Goal: Find specific page/section: Find specific page/section

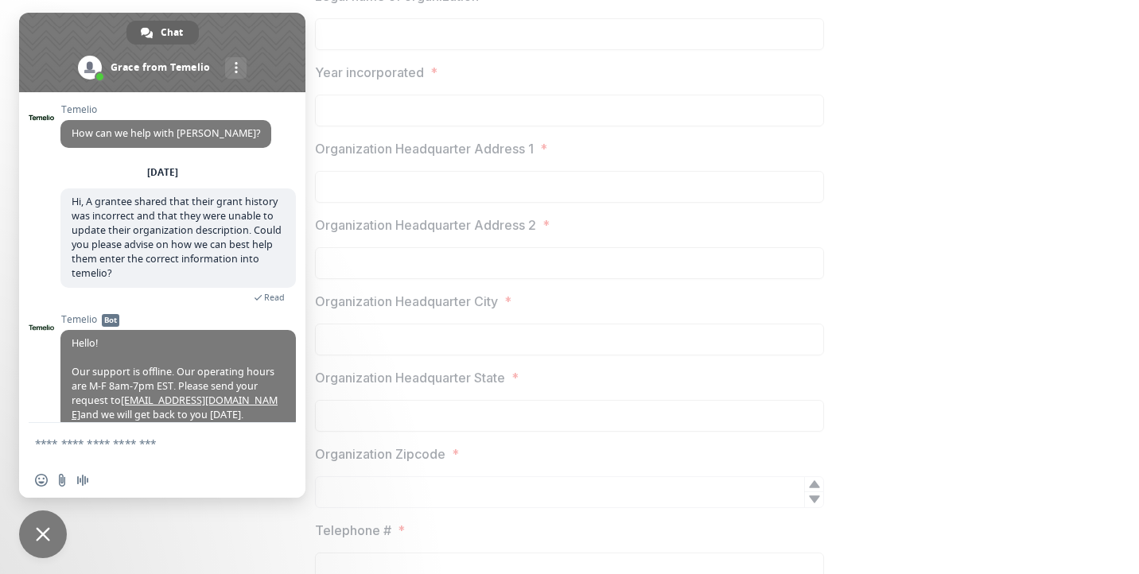
scroll to position [144, 0]
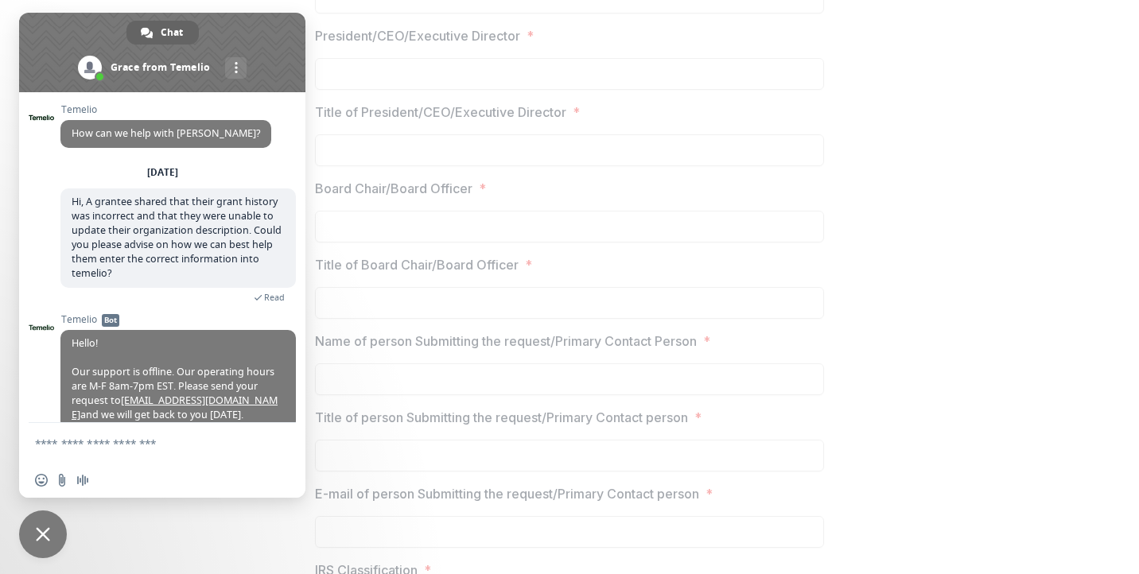
scroll to position [1210, 0]
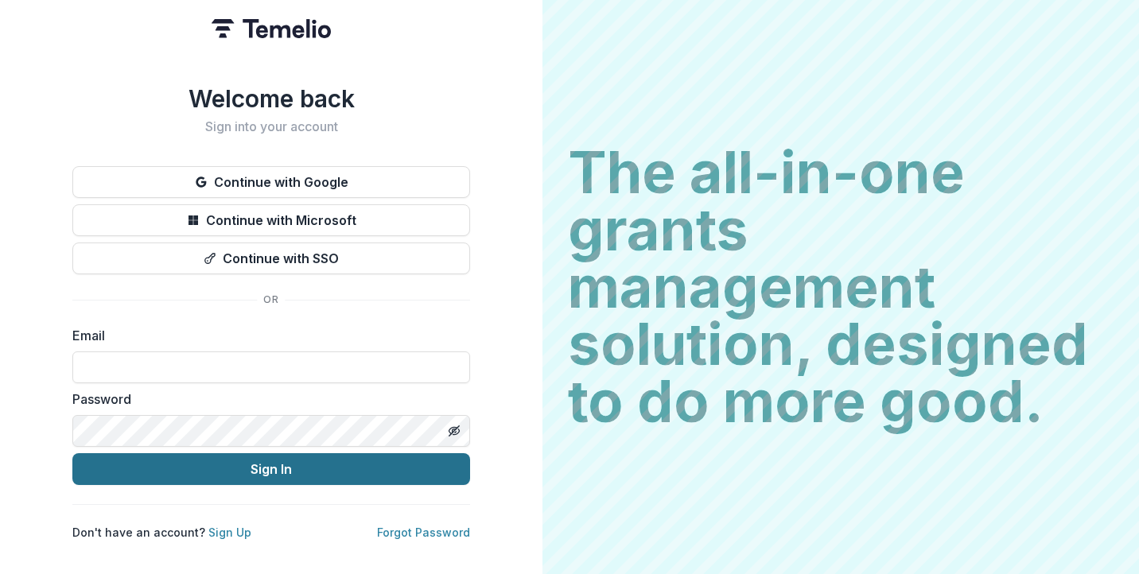
type input "**********"
click at [311, 465] on button "Sign In" at bounding box center [271, 469] width 398 height 32
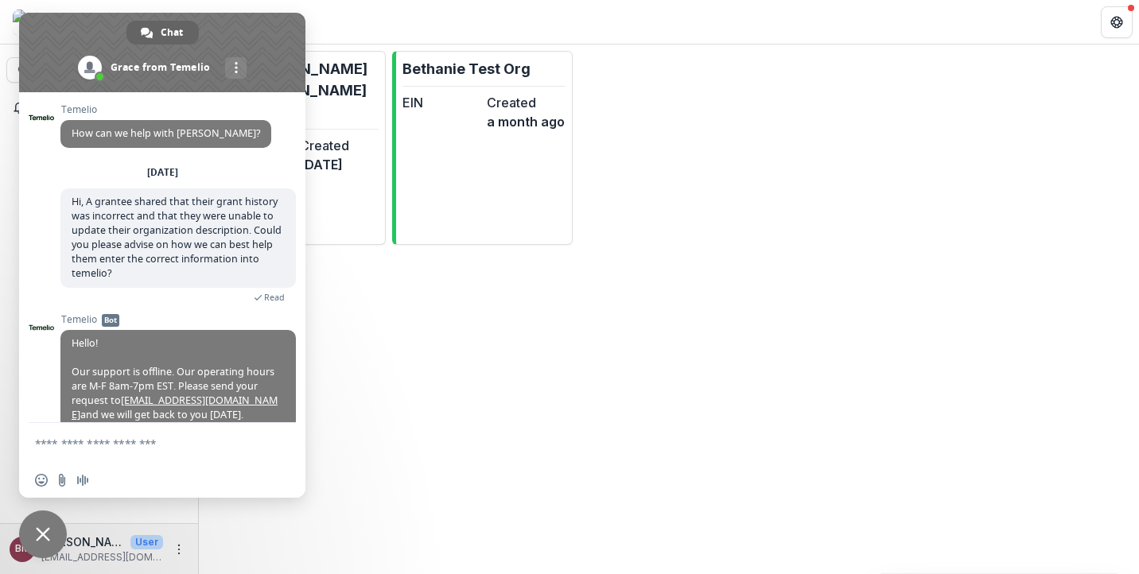
click at [38, 525] on span "Close chat" at bounding box center [43, 534] width 48 height 48
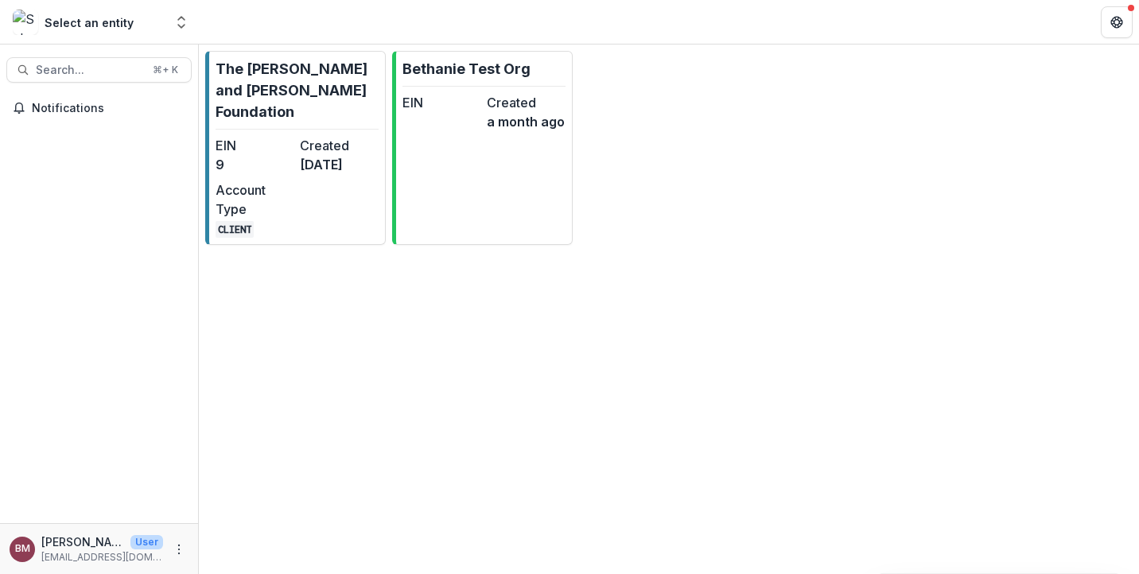
click at [129, 27] on div "Select an entity" at bounding box center [88, 22] width 151 height 25
click at [176, 22] on icon "Open entity switcher" at bounding box center [181, 22] width 16 height 16
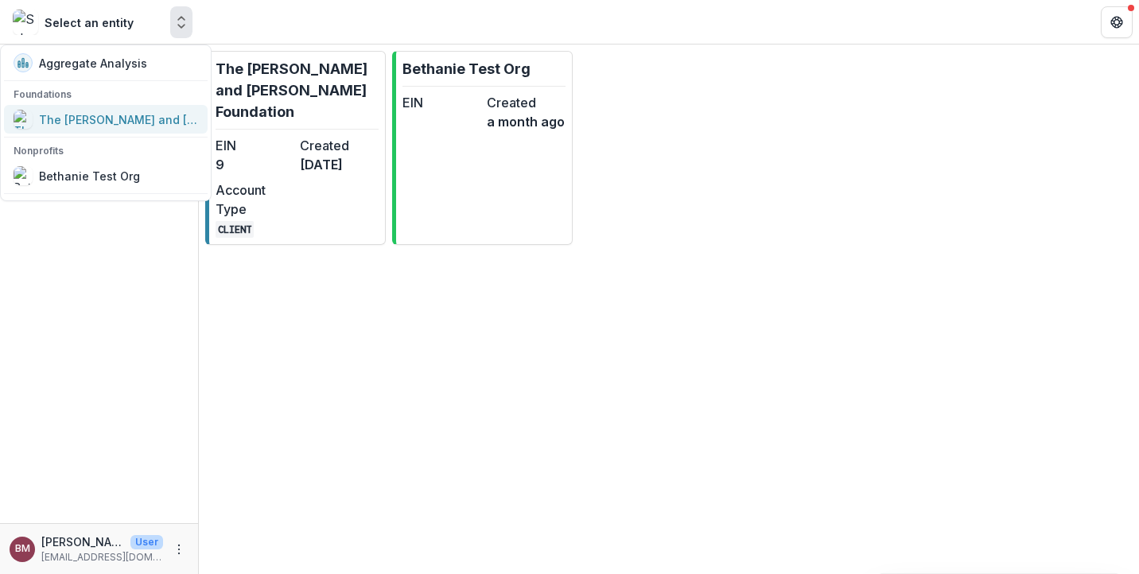
click at [121, 120] on div "The [PERSON_NAME] and [PERSON_NAME] Foundation" at bounding box center [118, 119] width 159 height 17
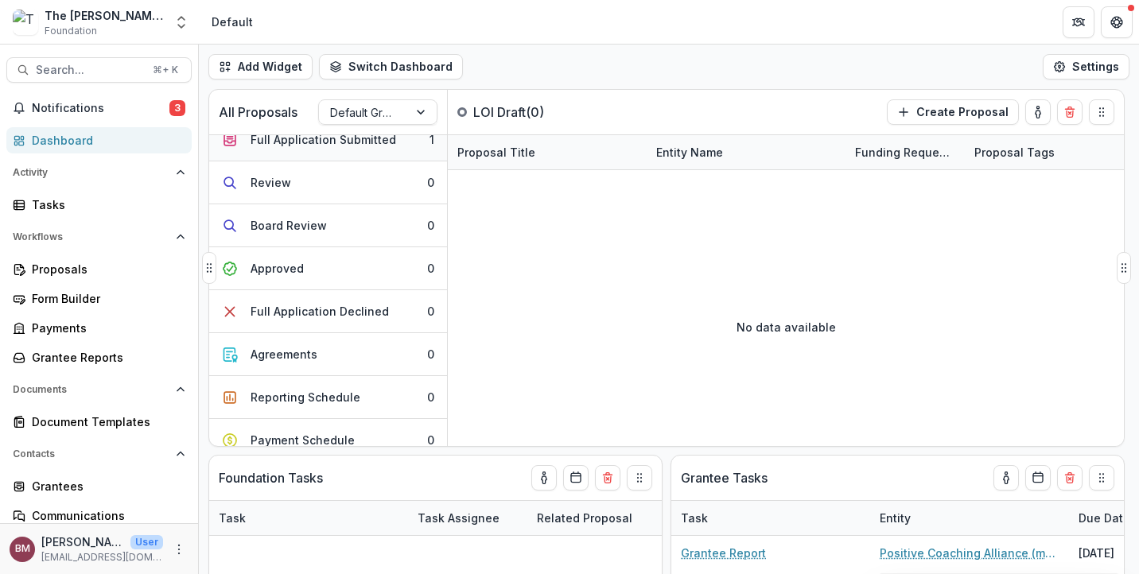
scroll to position [289, 0]
